Goal: Complete application form

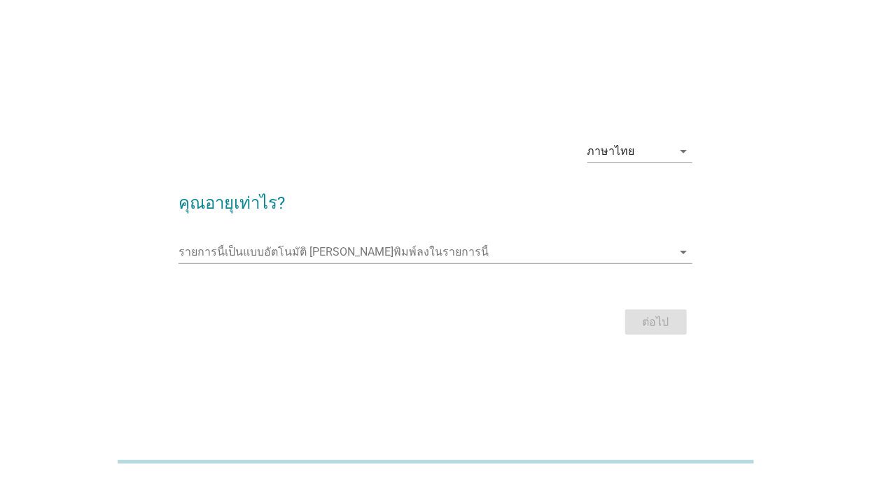
scroll to position [34, 0]
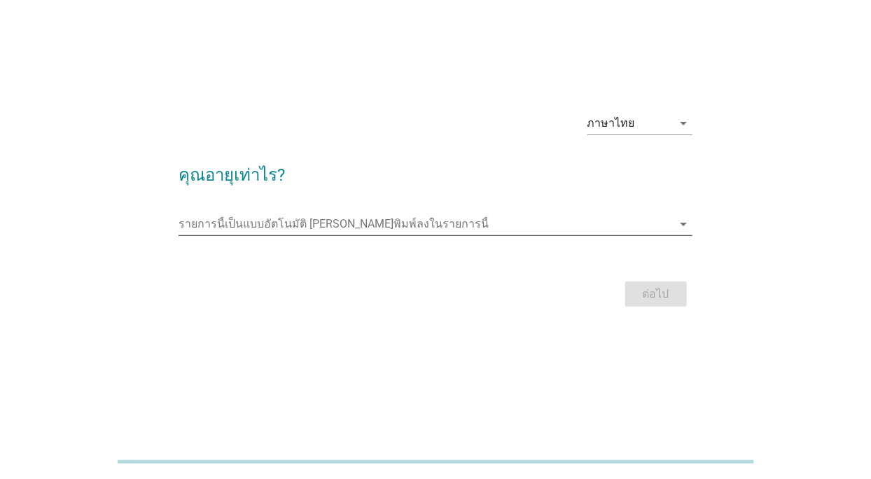
click at [364, 235] on input "รายการนี้เป็นแบบอัตโนมัติ คุณสามารถพิมพ์ลงในรายการนี้" at bounding box center [424, 224] width 493 height 22
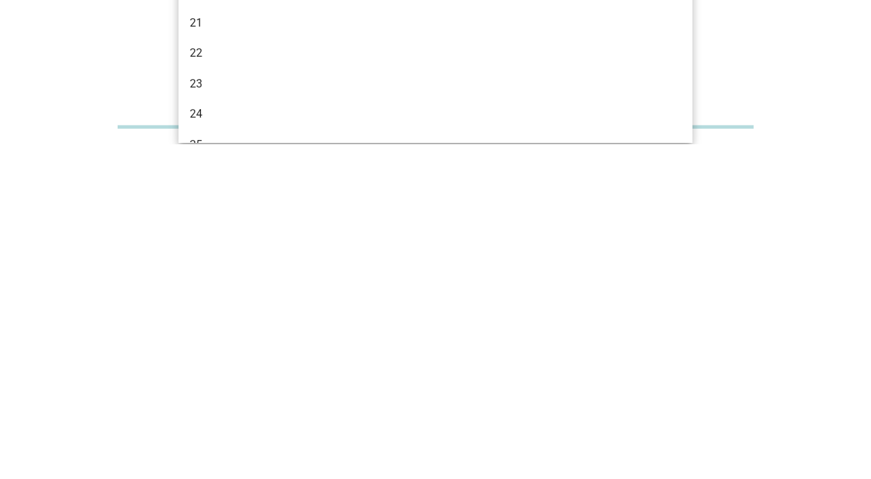
scroll to position [22, 0]
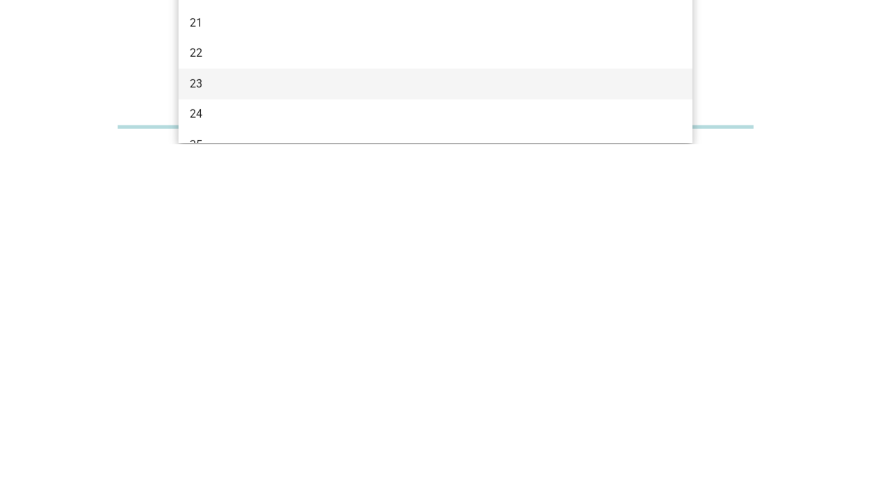
click at [212, 410] on div "23" at bounding box center [415, 418] width 451 height 17
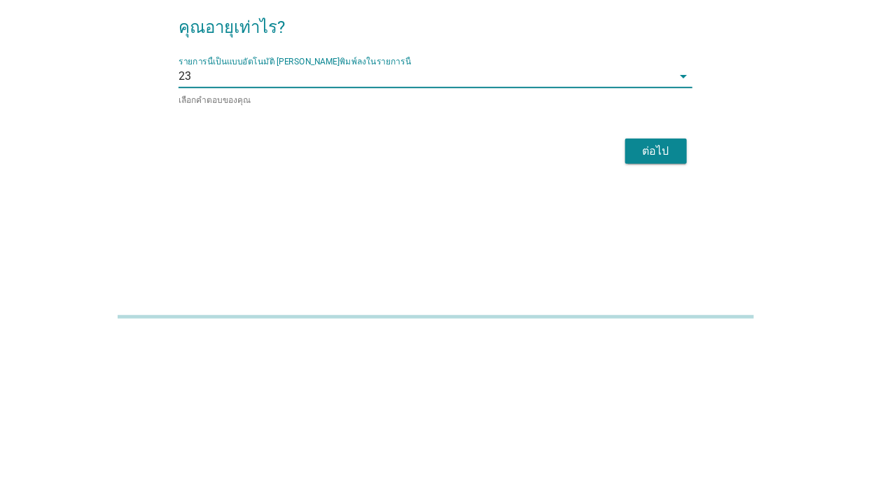
scroll to position [87, 0]
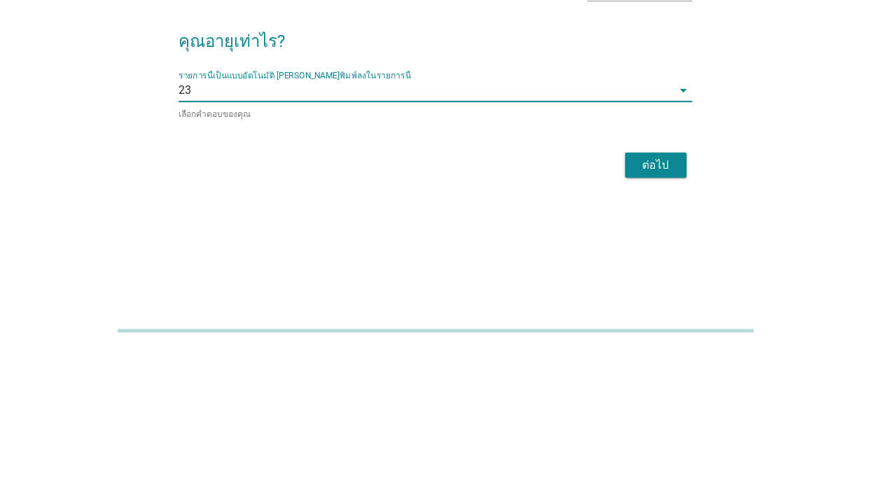
click at [825, 212] on div "ภาษาไทย arrow_drop_down คุณอายุเท่าไร? รายการนี้เป็นแบบอัตโนมัติ [PERSON_NAME]พ…" at bounding box center [436, 205] width 804 height 237
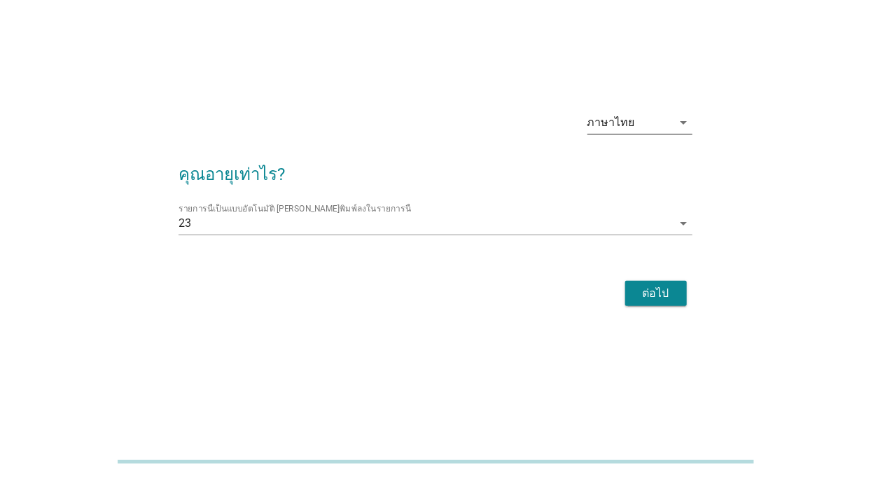
click at [681, 114] on icon "arrow_drop_down" at bounding box center [683, 122] width 17 height 17
click at [776, 90] on div "ภาษาไทย arrow_drop_down คุณอายุเท่าไร? รายการนี้เป็นแบบอัตโนมัติ [PERSON_NAME]พ…" at bounding box center [436, 205] width 804 height 232
click at [664, 285] on div "ต่อไป" at bounding box center [655, 293] width 39 height 17
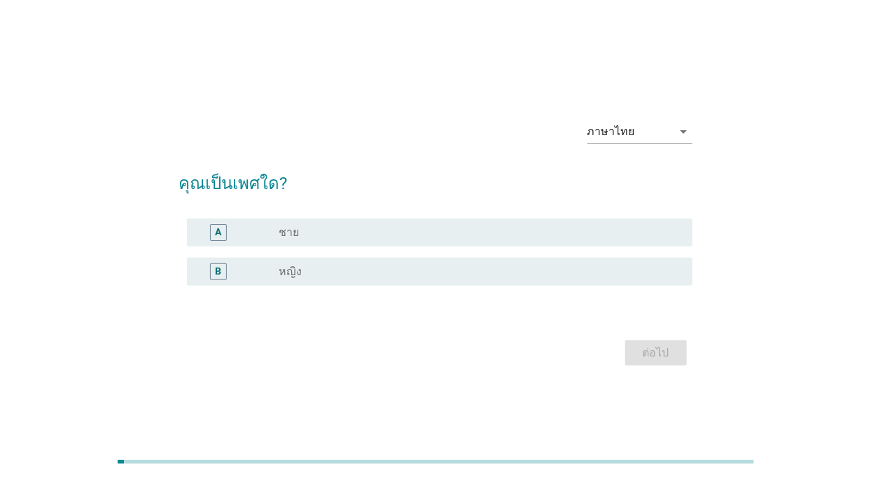
scroll to position [34, 0]
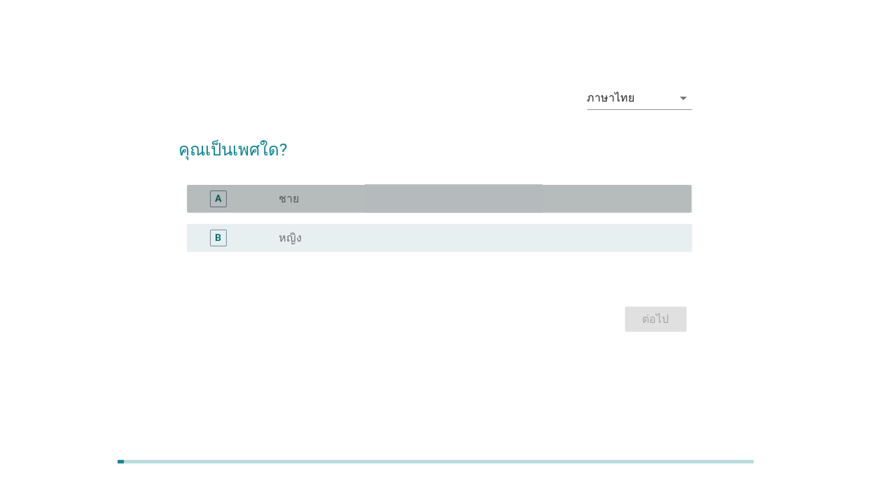
click at [461, 206] on div "radio_button_unchecked ชาย" at bounding box center [474, 199] width 391 height 14
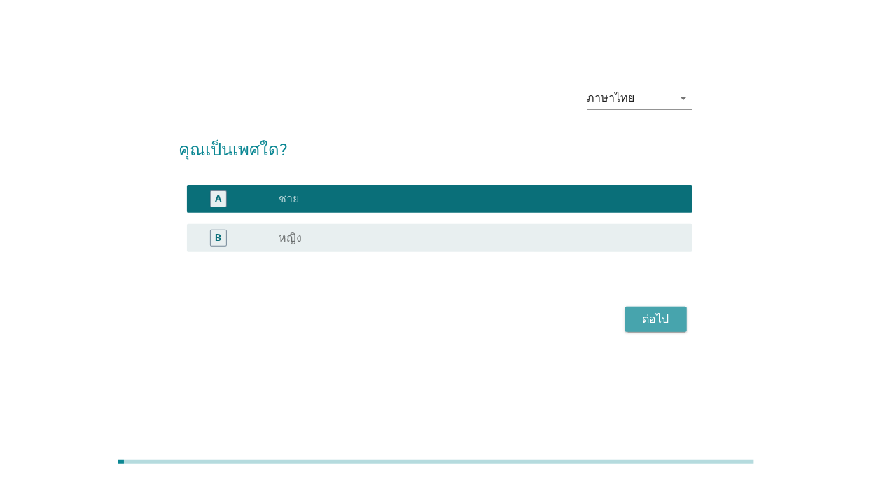
click at [666, 328] on div "ต่อไป" at bounding box center [655, 319] width 39 height 17
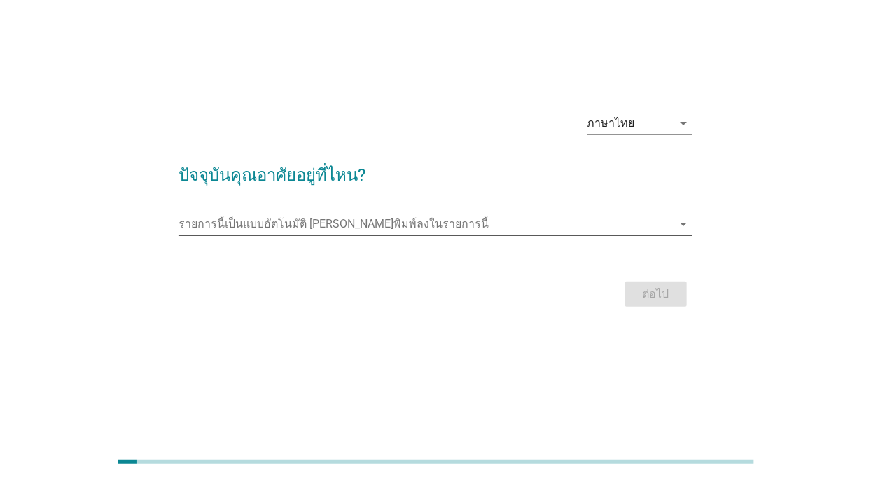
click at [688, 232] on icon "arrow_drop_down" at bounding box center [683, 224] width 17 height 17
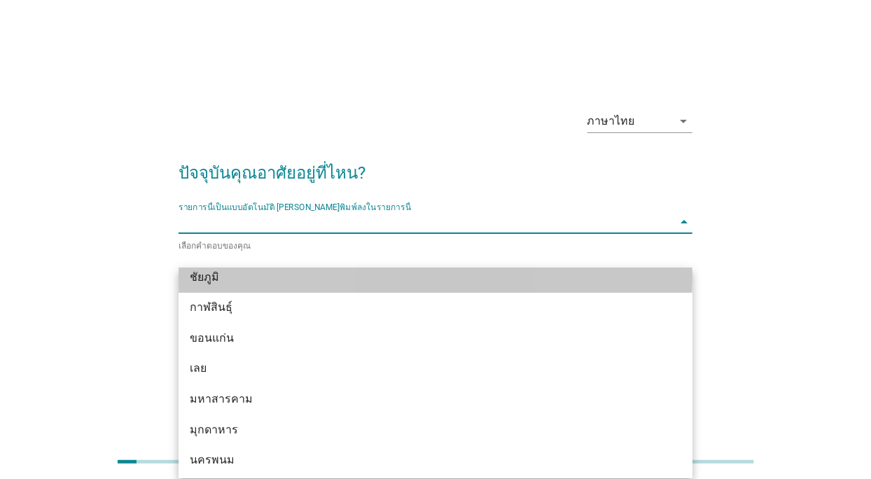
scroll to position [109, 0]
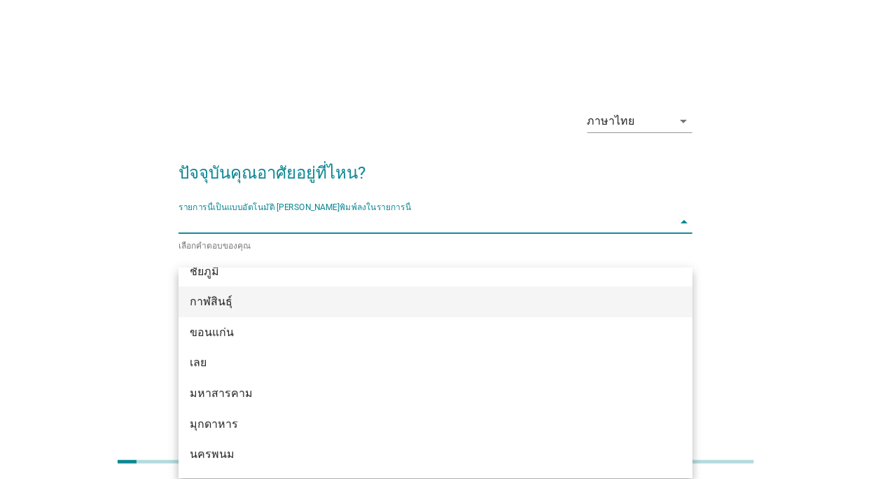
click at [238, 305] on div "กาฬสินธุ์" at bounding box center [415, 301] width 451 height 17
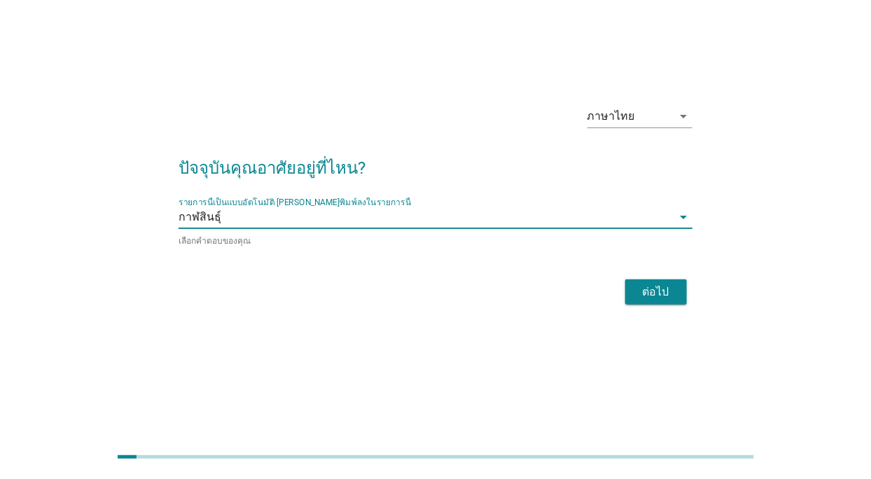
scroll to position [34, 0]
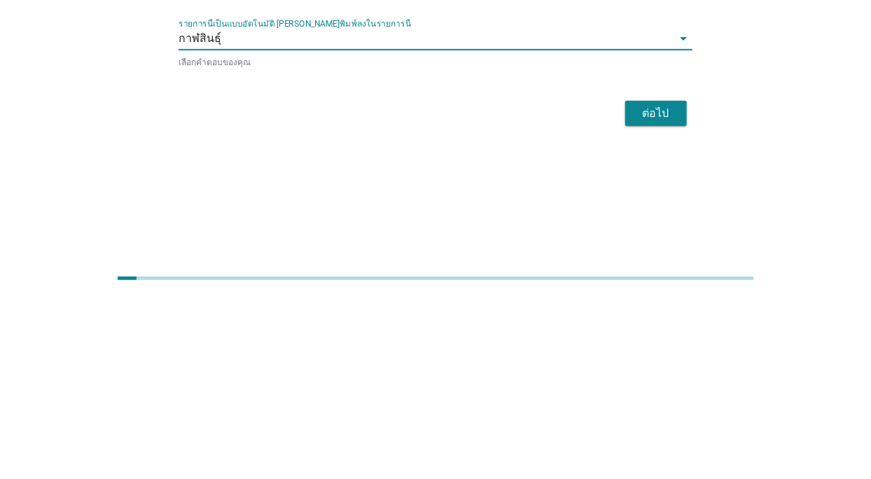
click at [790, 289] on div "ภาษาไทย arrow_drop_down ปัจจุบันคุณอาศัยอยู่ที่ไหน? รายการนี้เป็นแบบอัตโนมัติ […" at bounding box center [436, 205] width 804 height 237
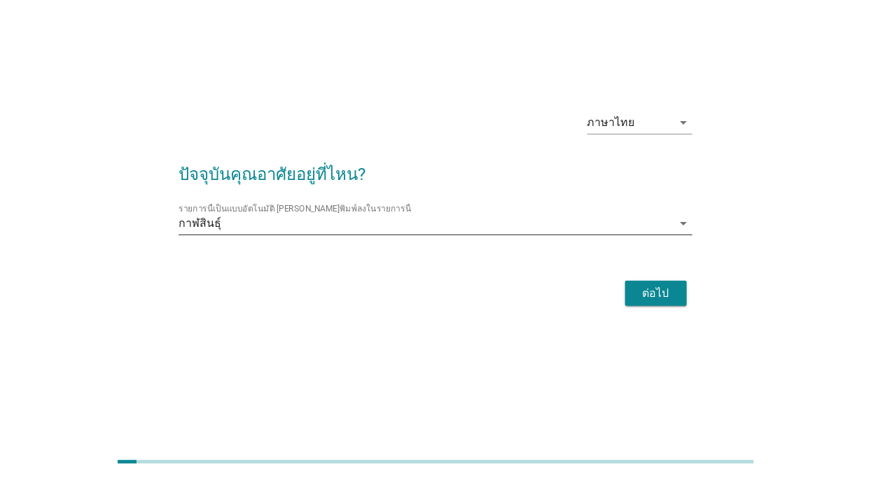
click at [447, 234] on input "รายการนี้เป็นแบบอัตโนมัติ คุณสามารถพิมพ์ลงในรายการนี้" at bounding box center [446, 223] width 451 height 22
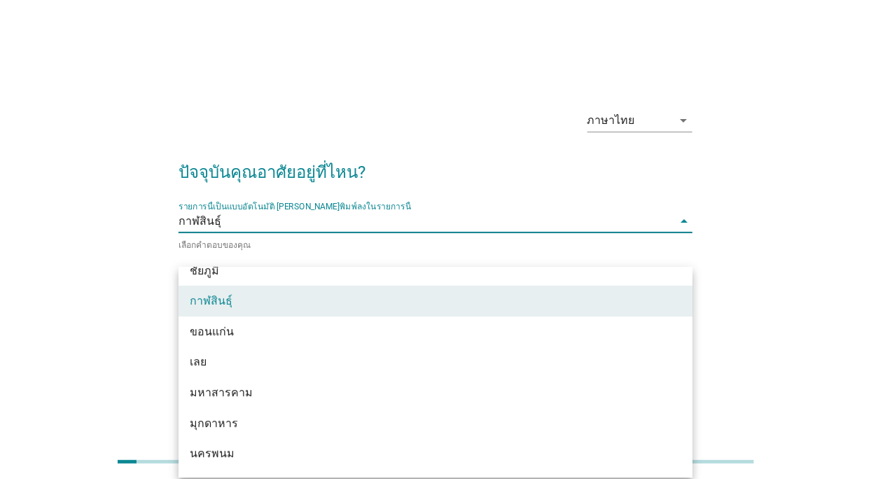
scroll to position [101, 0]
click at [796, 177] on div "ภาษาไทย arrow_drop_down ปัจจุบันคุณอาศัยอยู่ที่ไหน? รายการนี้เป็นแบบอัตโนมัติ […" at bounding box center [436, 205] width 804 height 237
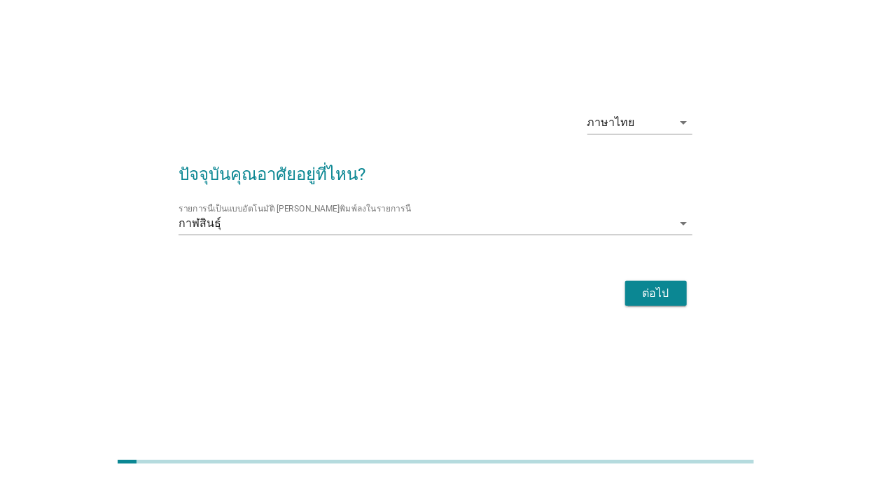
click at [667, 285] on div "ต่อไป" at bounding box center [655, 293] width 39 height 17
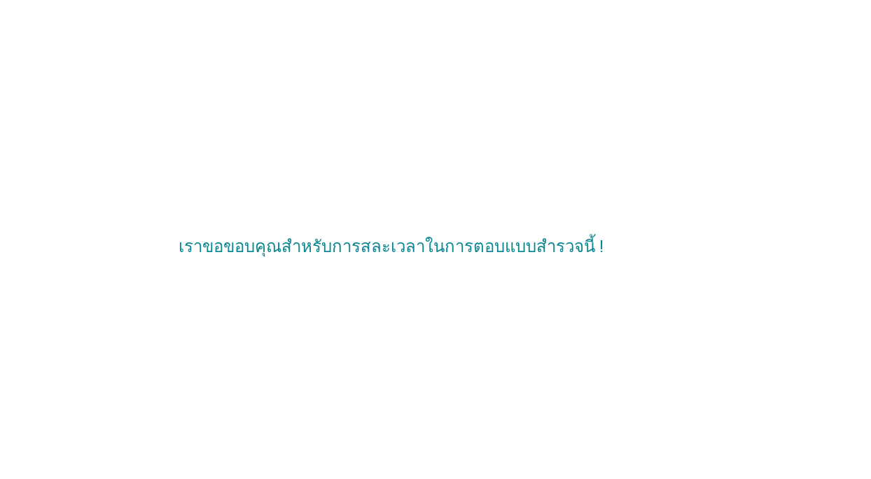
scroll to position [67, 0]
